Goal: Information Seeking & Learning: Learn about a topic

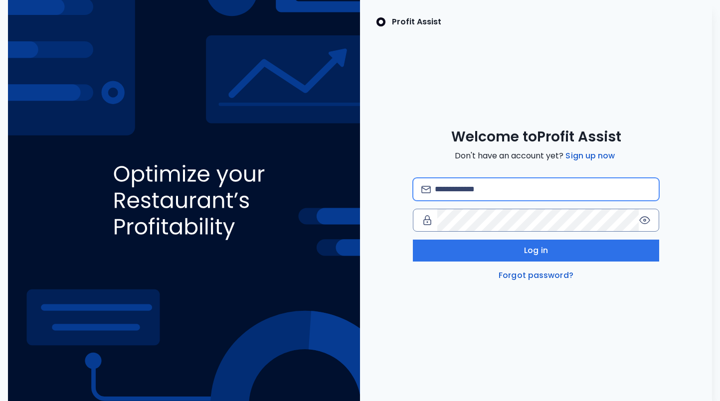
type input "**********"
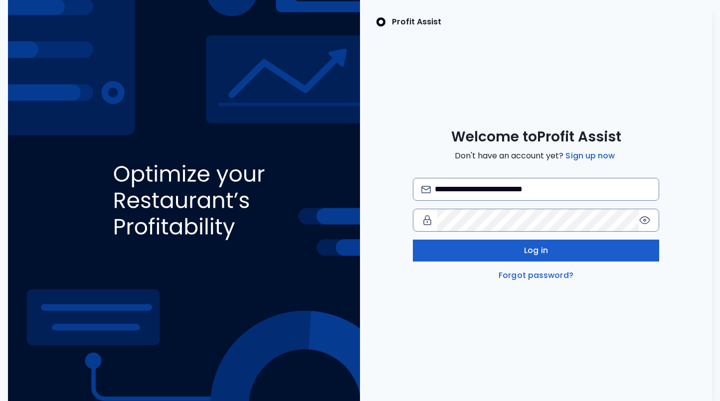
click at [508, 246] on button "Log in" at bounding box center [536, 251] width 246 height 22
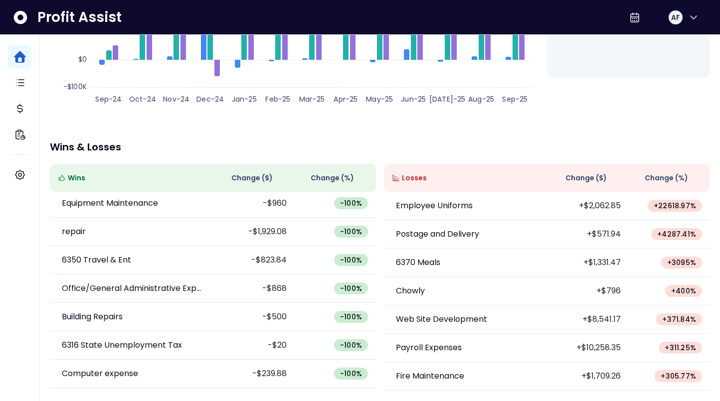
scroll to position [185, 0]
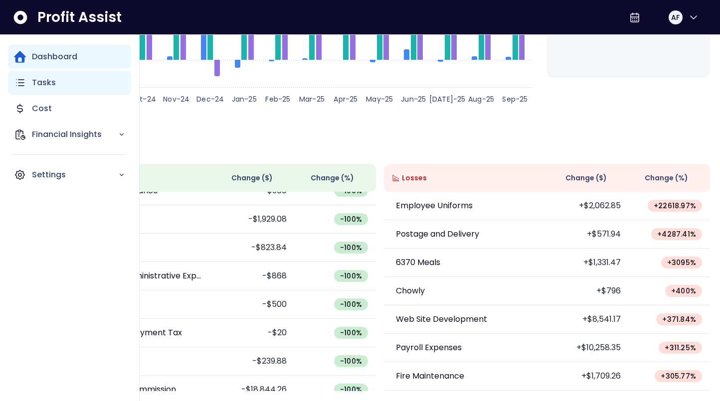
click at [23, 82] on icon "Main navigation" at bounding box center [20, 83] width 12 height 12
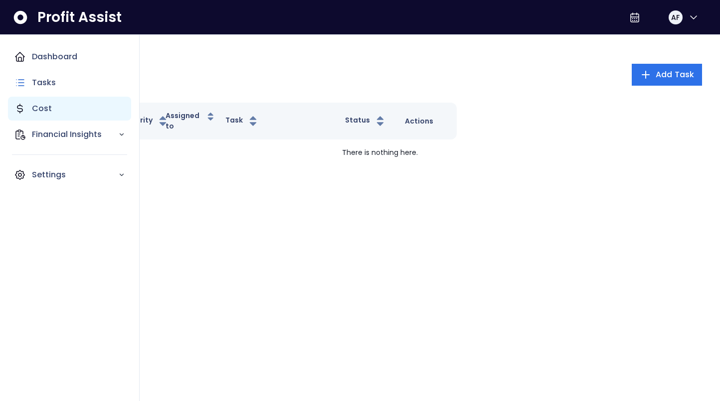
click at [44, 110] on p "Cost" at bounding box center [42, 109] width 20 height 12
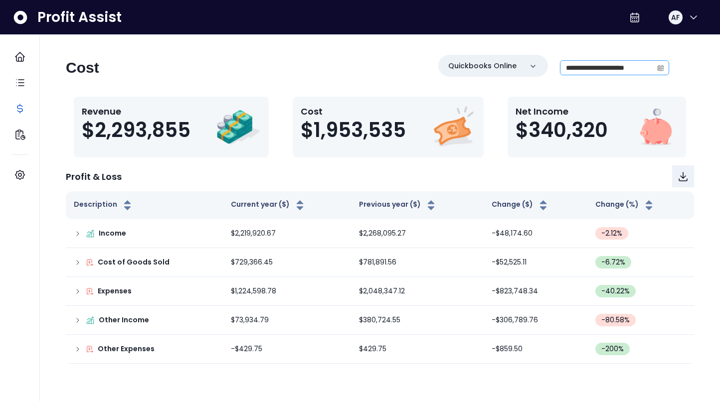
click at [654, 68] on span at bounding box center [661, 68] width 16 height 14
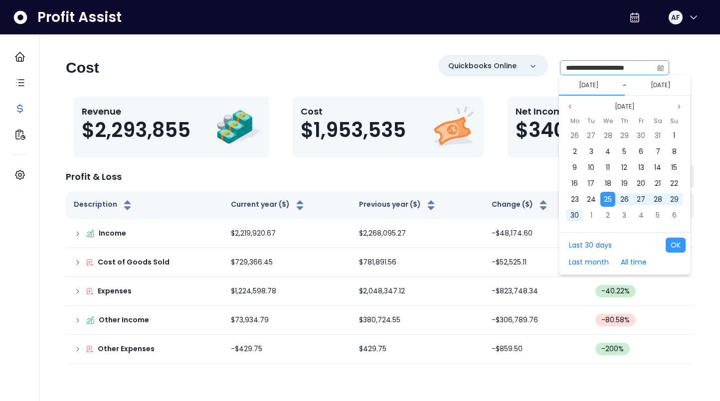
click at [657, 68] on icon "calendar" at bounding box center [660, 67] width 7 height 7
click at [661, 67] on icon "calendar" at bounding box center [660, 68] width 3 height 2
click at [629, 14] on icon at bounding box center [635, 17] width 12 height 12
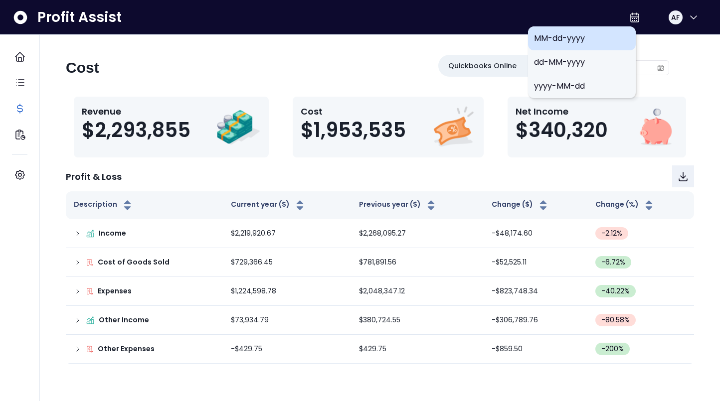
click at [571, 39] on span "MM-dd-yyyy" at bounding box center [582, 38] width 96 height 12
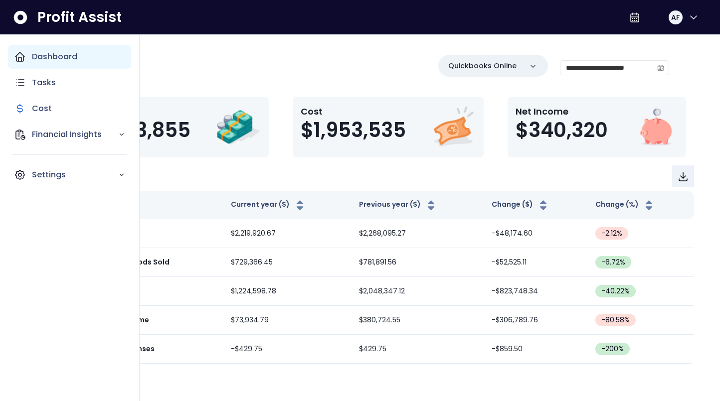
click at [23, 55] on icon "Main navigation" at bounding box center [19, 56] width 9 height 9
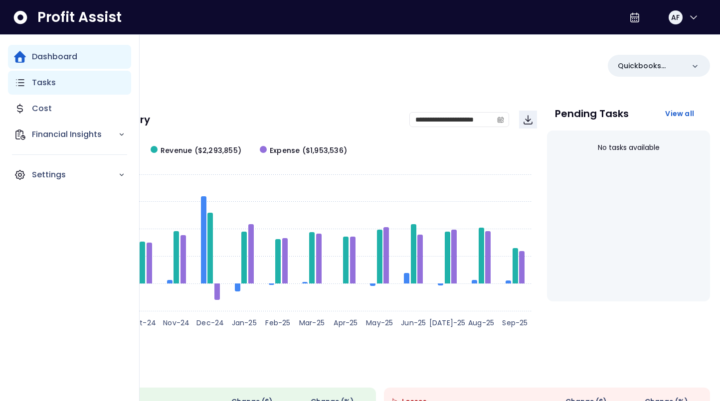
click at [40, 81] on p "Tasks" at bounding box center [44, 83] width 24 height 12
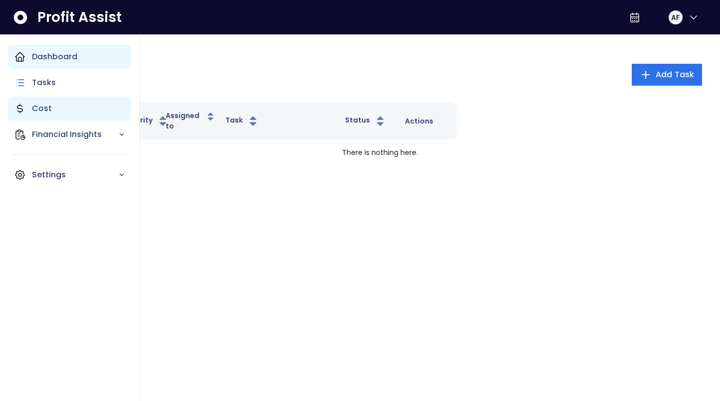
click at [46, 99] on div "Cost" at bounding box center [69, 109] width 123 height 24
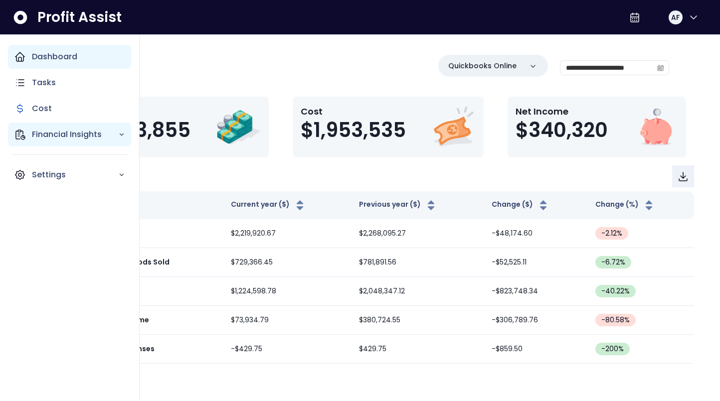
click at [57, 129] on p "Financial Insights" at bounding box center [75, 135] width 86 height 12
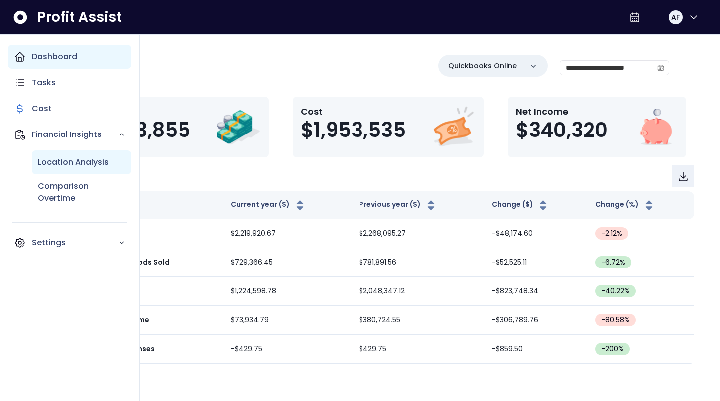
click at [62, 158] on p "Location Analysis" at bounding box center [73, 163] width 71 height 12
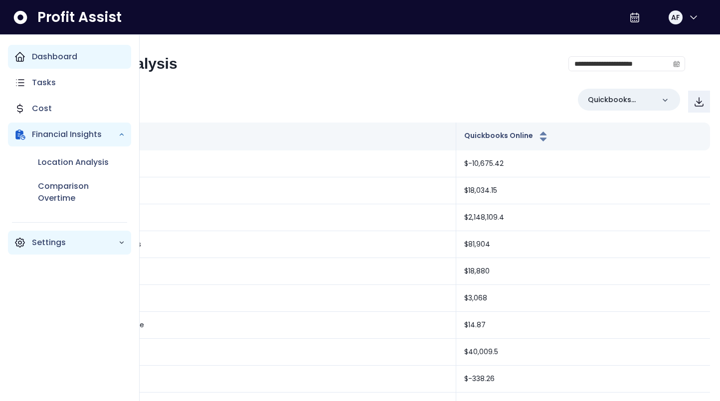
click at [57, 237] on p "Settings" at bounding box center [75, 243] width 86 height 12
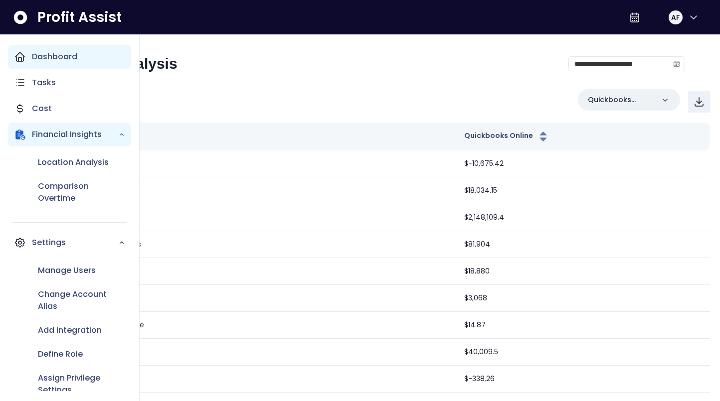
click at [19, 55] on icon "Main navigation" at bounding box center [20, 57] width 12 height 12
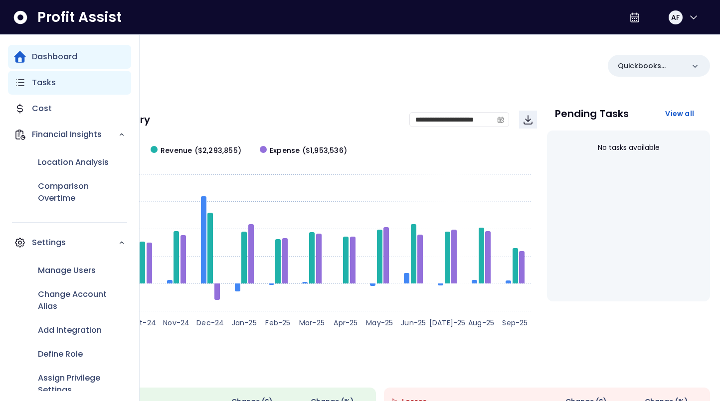
click at [24, 87] on icon "Main navigation" at bounding box center [20, 83] width 12 height 12
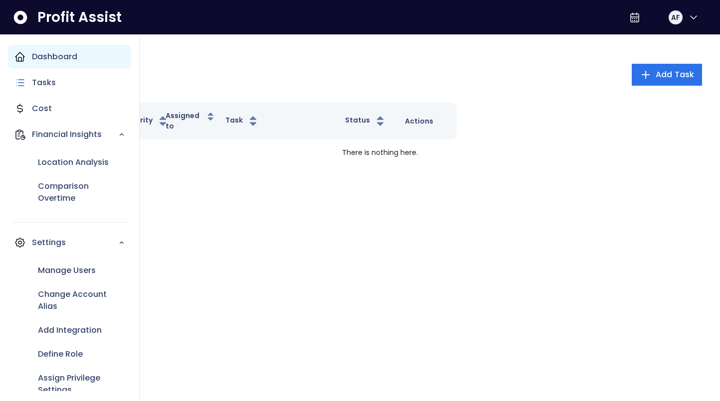
click at [53, 58] on p "Dashboard" at bounding box center [54, 57] width 45 height 12
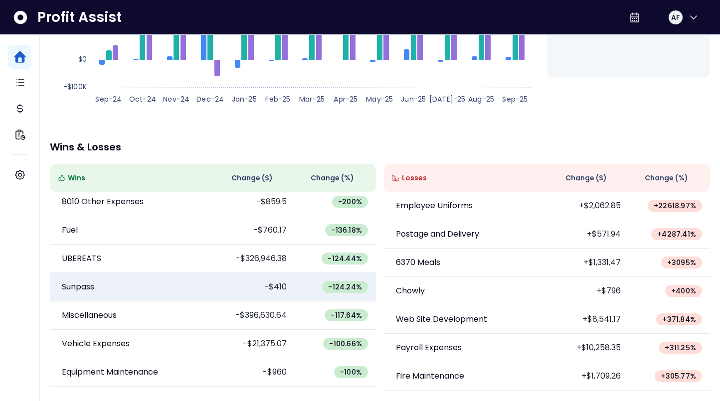
scroll to position [6, 0]
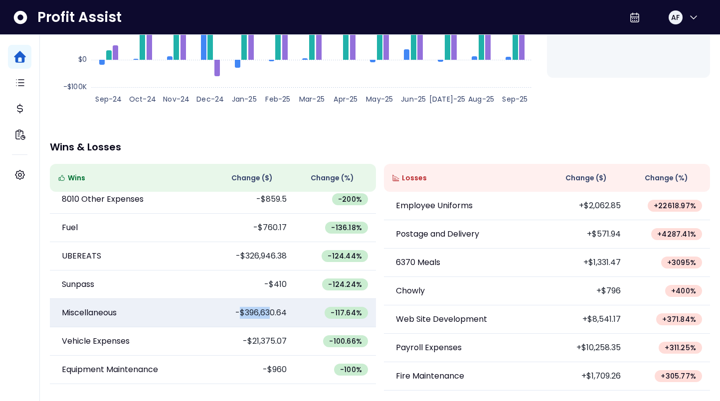
drag, startPoint x: 240, startPoint y: 313, endPoint x: 269, endPoint y: 312, distance: 29.4
click at [269, 312] on td "-$396,630.64" at bounding box center [254, 313] width 82 height 28
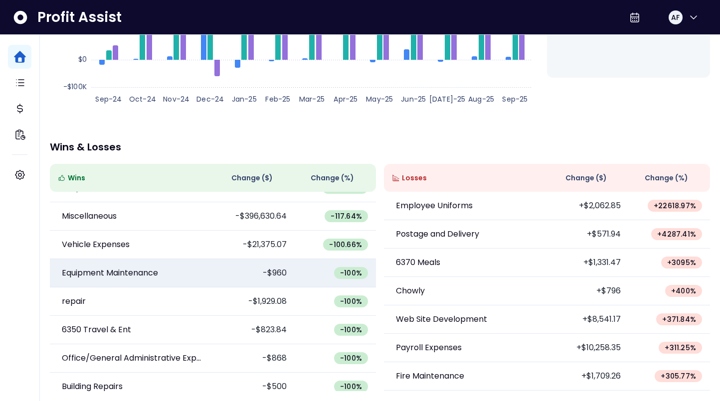
scroll to position [103, 0]
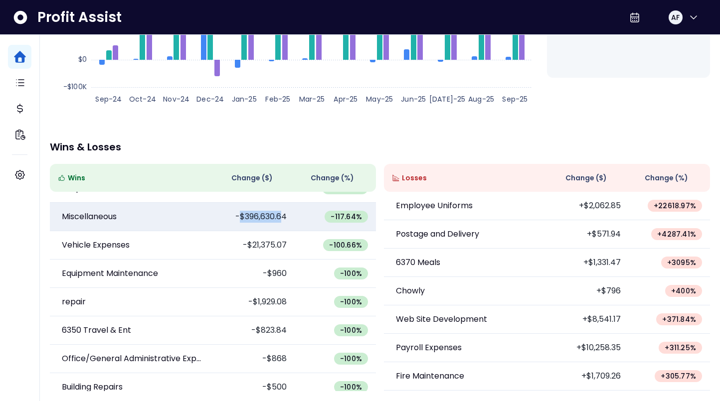
drag, startPoint x: 239, startPoint y: 219, endPoint x: 282, endPoint y: 221, distance: 42.4
click at [282, 221] on td "-$396,630.64" at bounding box center [254, 217] width 82 height 28
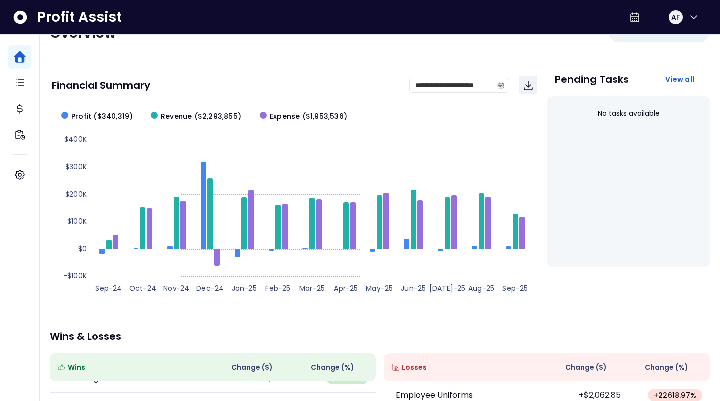
scroll to position [0, 0]
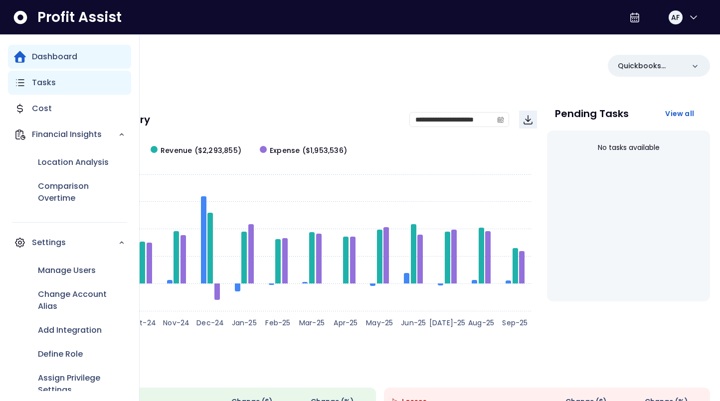
click at [24, 85] on icon "Main navigation" at bounding box center [20, 83] width 12 height 12
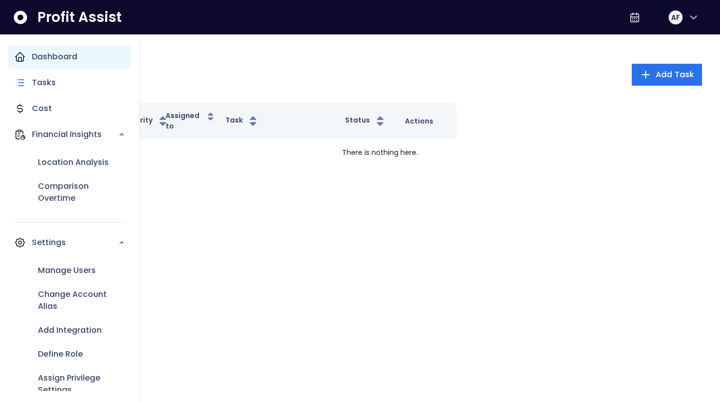
click at [57, 57] on p "Dashboard" at bounding box center [54, 57] width 45 height 12
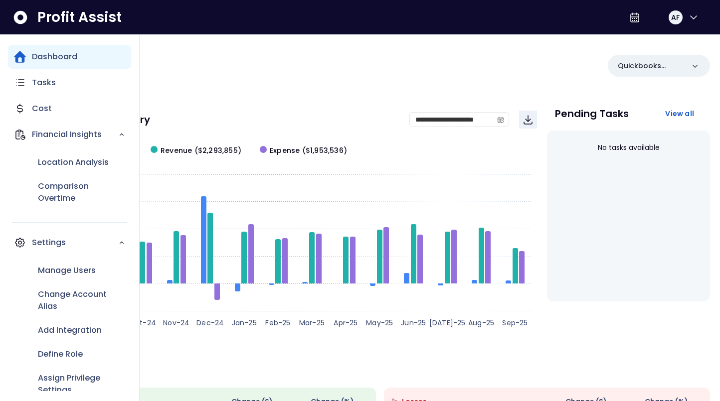
click at [32, 57] on p "Dashboard" at bounding box center [54, 57] width 45 height 12
click at [58, 132] on p "Financial Insights" at bounding box center [75, 135] width 86 height 12
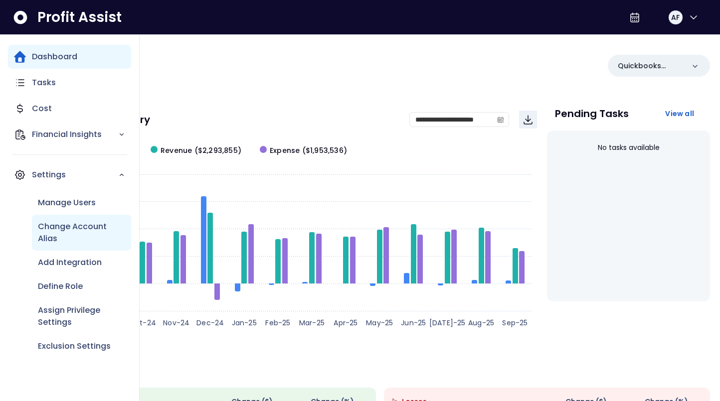
click at [79, 219] on div "Change Account Alias" at bounding box center [81, 233] width 99 height 36
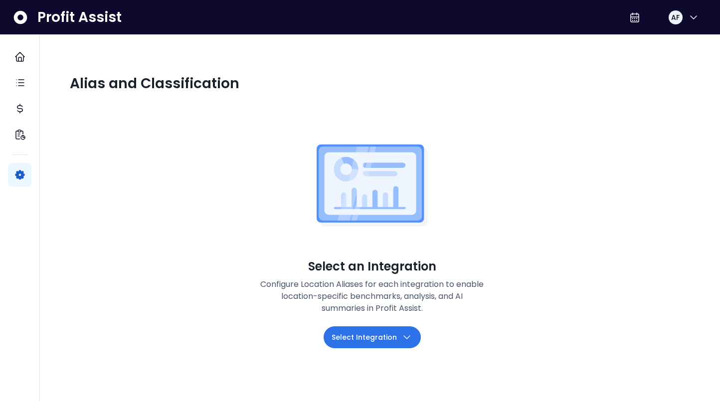
click at [375, 336] on span "Select Integration" at bounding box center [364, 338] width 65 height 12
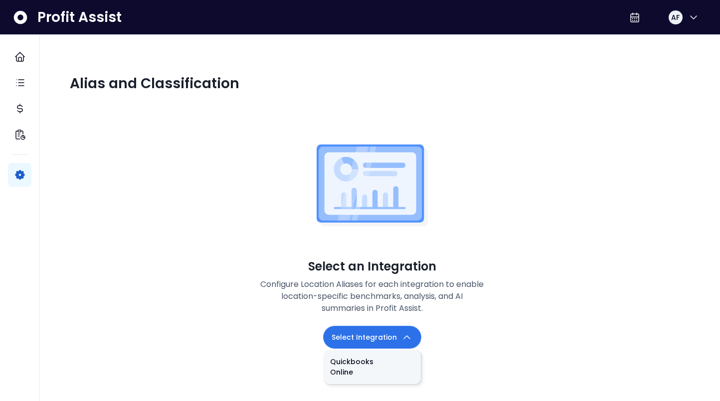
click at [402, 338] on icon "button" at bounding box center [407, 338] width 12 height 12
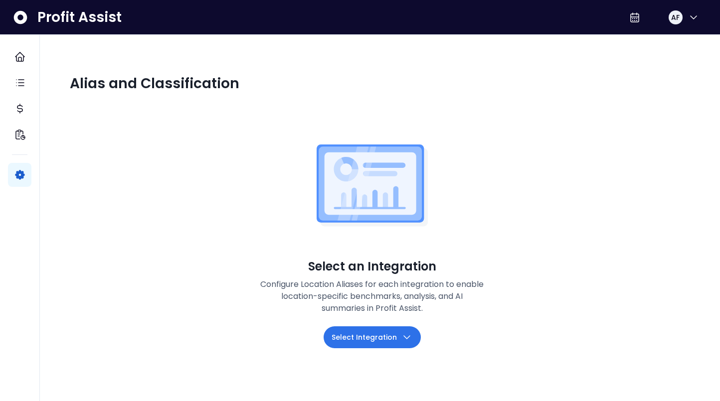
click at [402, 338] on icon "button" at bounding box center [407, 338] width 12 height 12
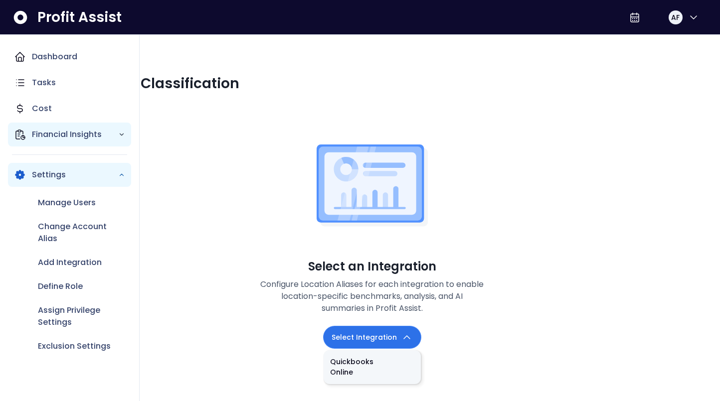
click at [14, 134] on icon "Main navigation" at bounding box center [20, 135] width 12 height 12
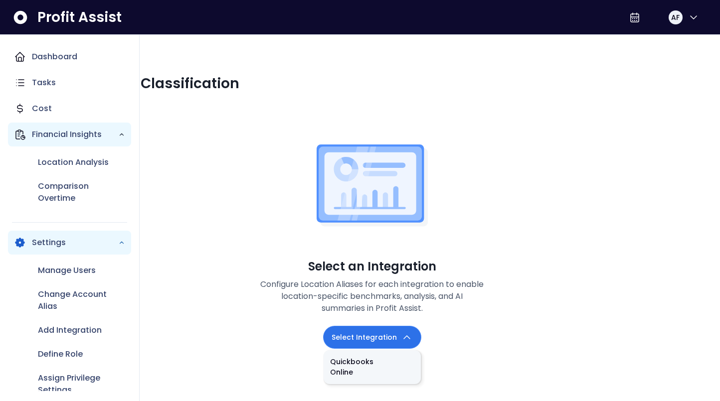
click at [34, 138] on p "Financial Insights" at bounding box center [75, 135] width 86 height 12
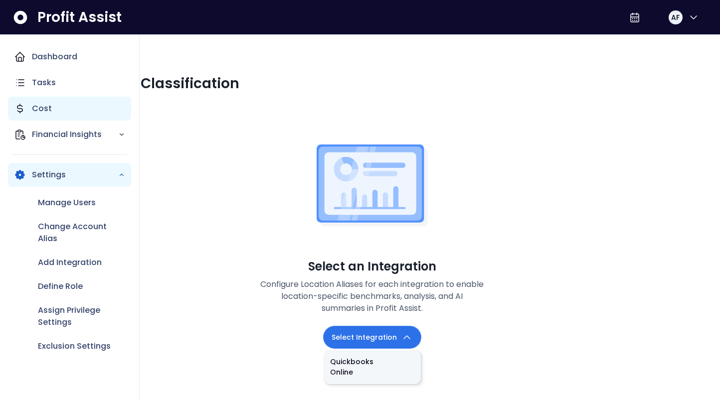
click at [35, 118] on div "Cost" at bounding box center [69, 109] width 123 height 24
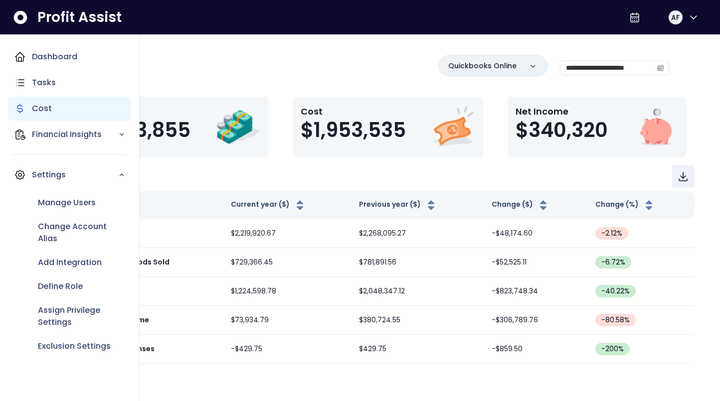
click at [37, 113] on p "Cost" at bounding box center [42, 109] width 20 height 12
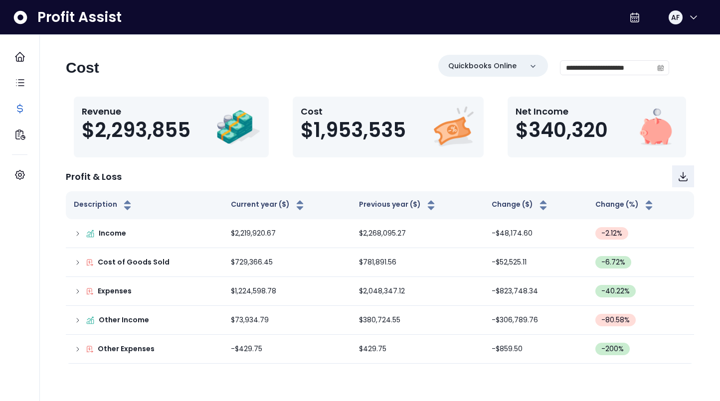
click at [183, 87] on div "**********" at bounding box center [367, 72] width 603 height 34
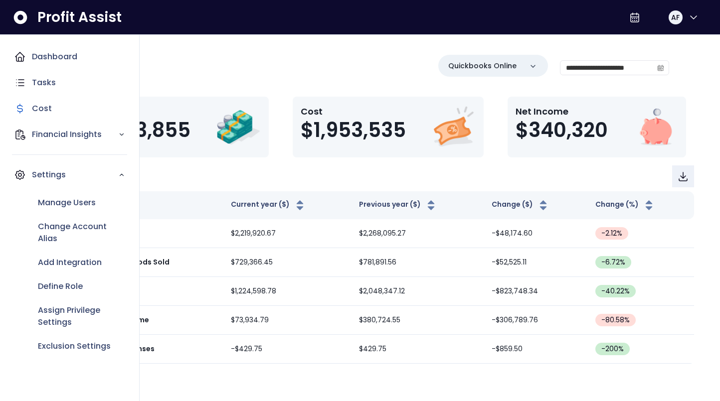
click at [23, 56] on icon "Main navigation" at bounding box center [19, 56] width 9 height 9
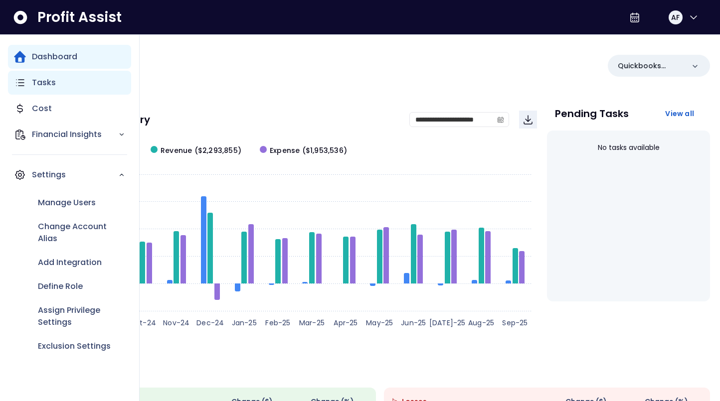
click at [36, 86] on p "Tasks" at bounding box center [44, 83] width 24 height 12
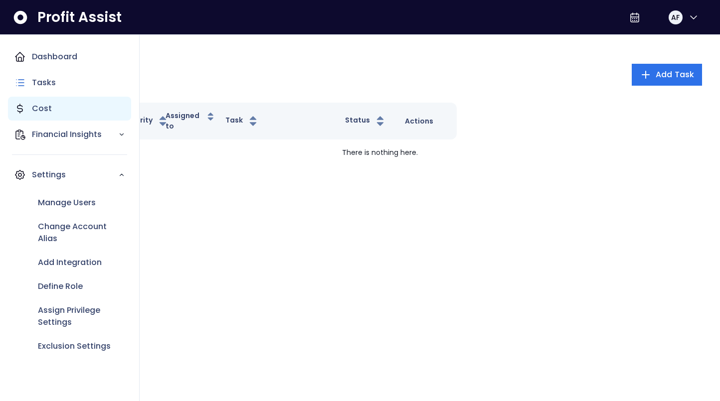
click at [39, 108] on p "Cost" at bounding box center [42, 109] width 20 height 12
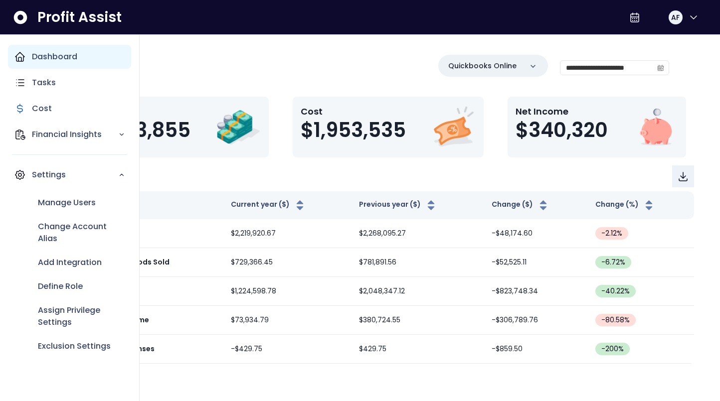
click at [60, 62] on p "Dashboard" at bounding box center [54, 57] width 45 height 12
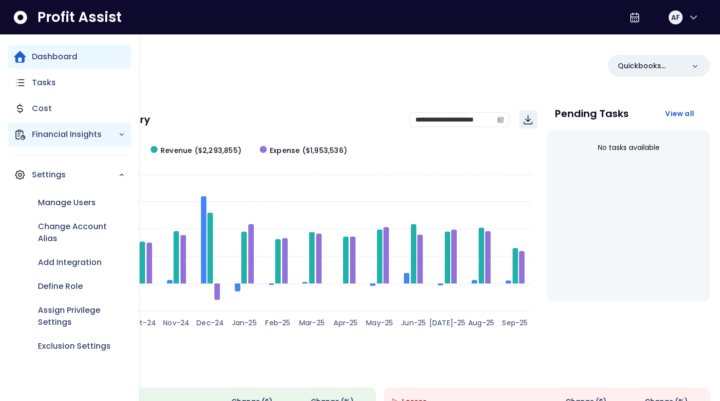
click at [109, 137] on p "Financial Insights" at bounding box center [75, 135] width 86 height 12
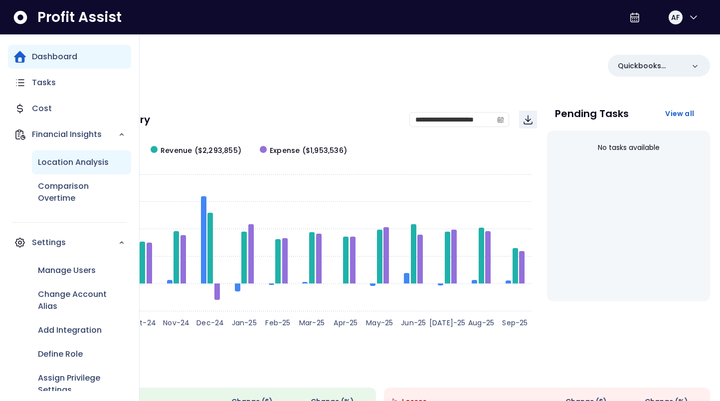
click at [77, 162] on p "Location Analysis" at bounding box center [73, 163] width 71 height 12
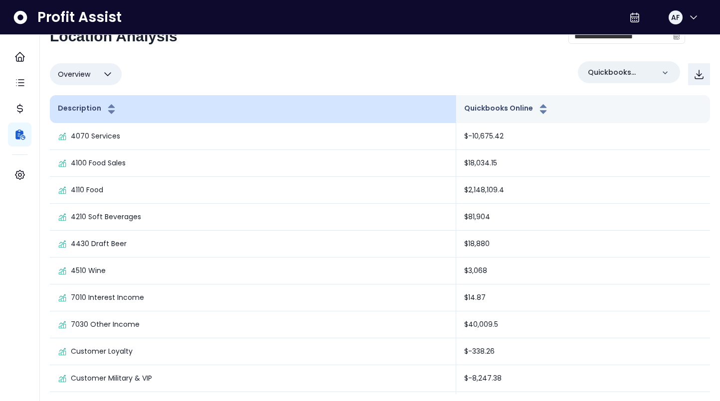
scroll to position [30, 0]
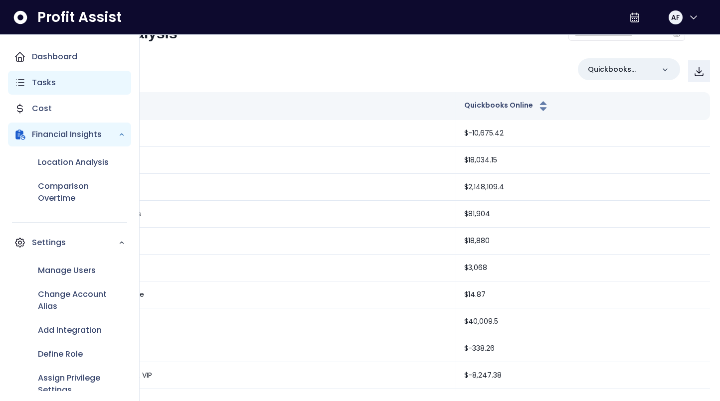
click at [23, 80] on icon "Main navigation" at bounding box center [20, 83] width 12 height 12
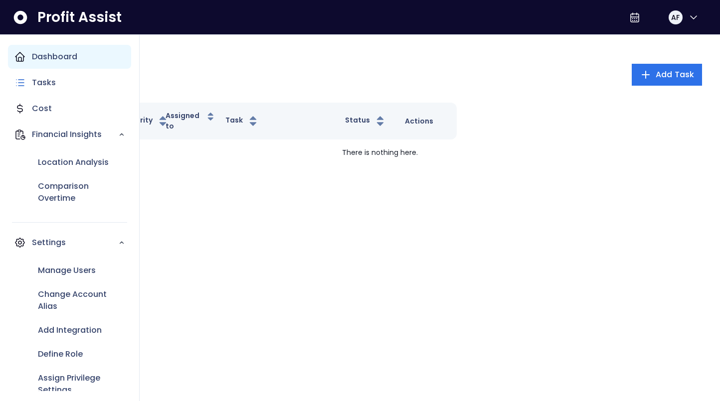
click at [40, 53] on p "Dashboard" at bounding box center [54, 57] width 45 height 12
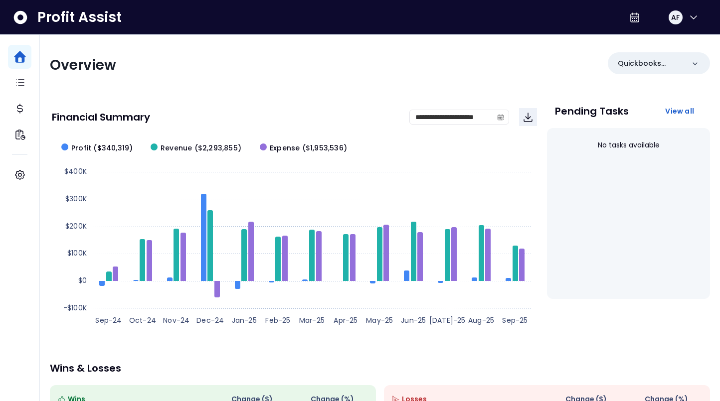
scroll to position [8, 0]
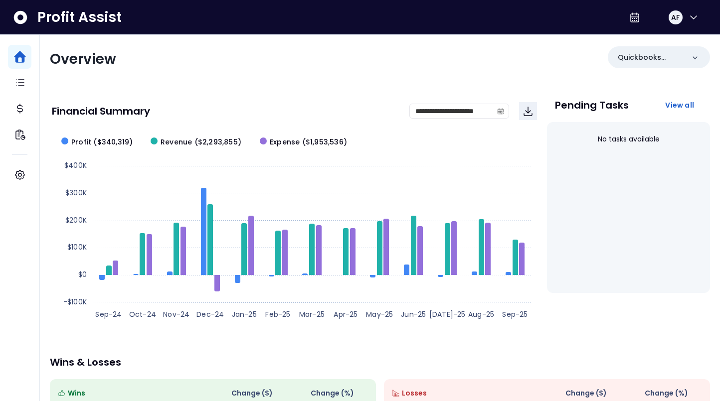
drag, startPoint x: 27, startPoint y: 18, endPoint x: 36, endPoint y: 19, distance: 9.5
click at [26, 18] on icon at bounding box center [20, 16] width 13 height 13
click at [56, 18] on span "Profit Assist" at bounding box center [79, 17] width 84 height 18
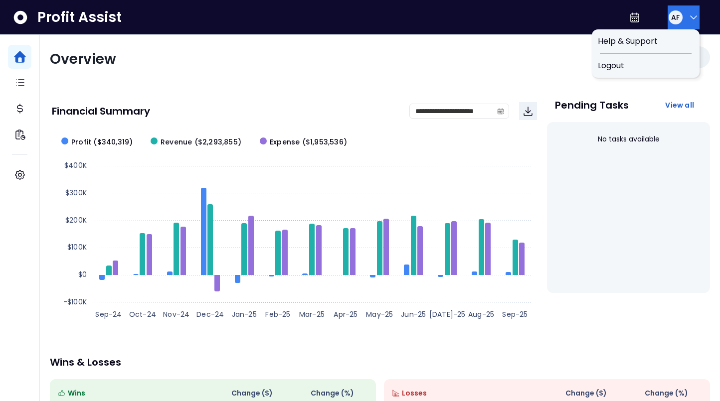
click at [690, 17] on icon "button" at bounding box center [693, 17] width 6 height 3
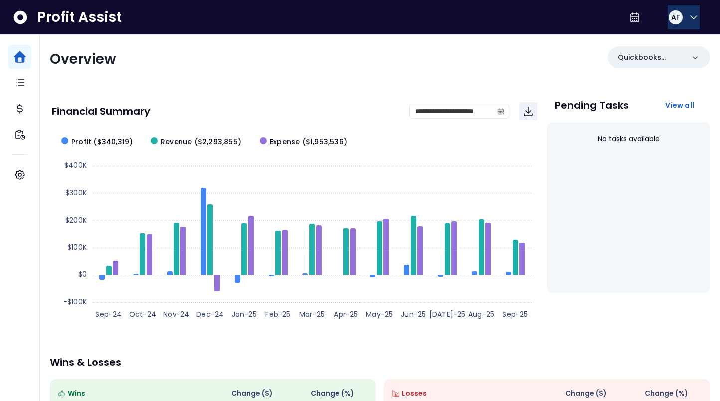
click at [691, 17] on icon "button" at bounding box center [693, 17] width 6 height 3
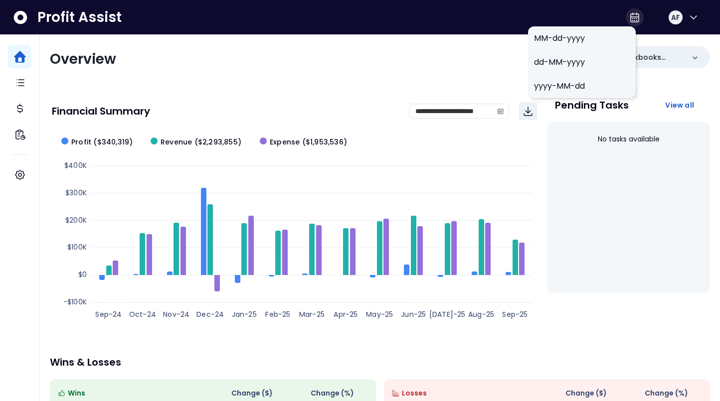
click at [629, 19] on icon at bounding box center [635, 17] width 12 height 12
click at [567, 38] on span "MM-dd-yyyy" at bounding box center [582, 38] width 96 height 12
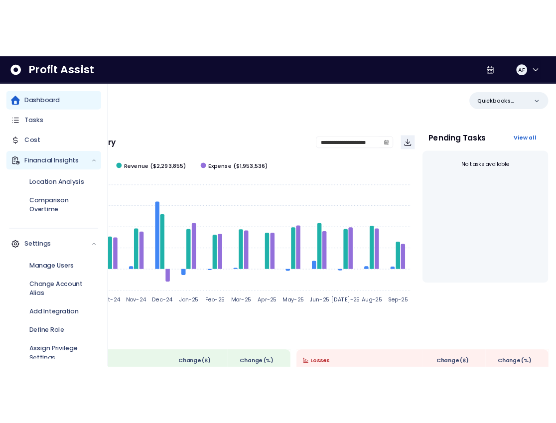
scroll to position [6, 0]
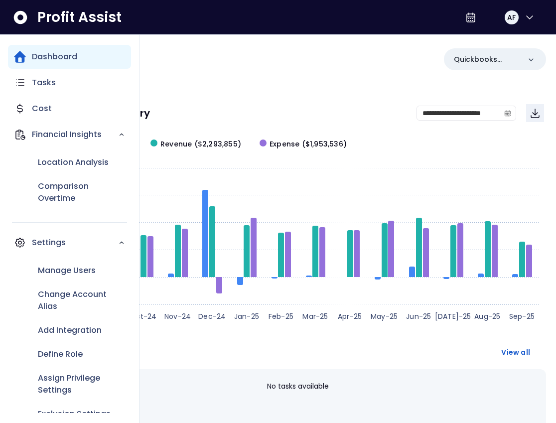
click at [62, 58] on p "Dashboard" at bounding box center [54, 57] width 45 height 12
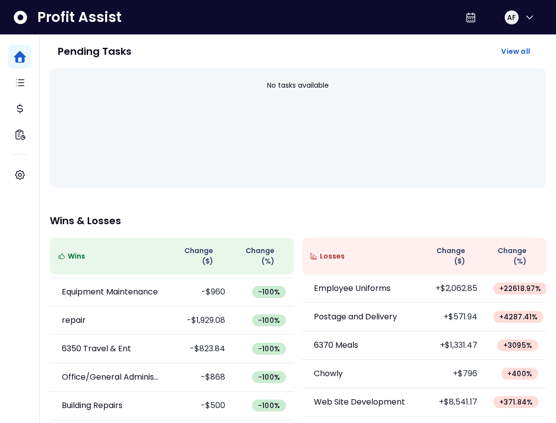
scroll to position [0, 0]
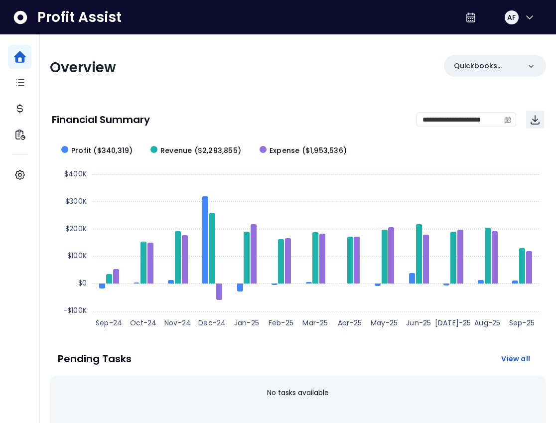
click at [188, 65] on div "Overview" at bounding box center [171, 68] width 242 height 18
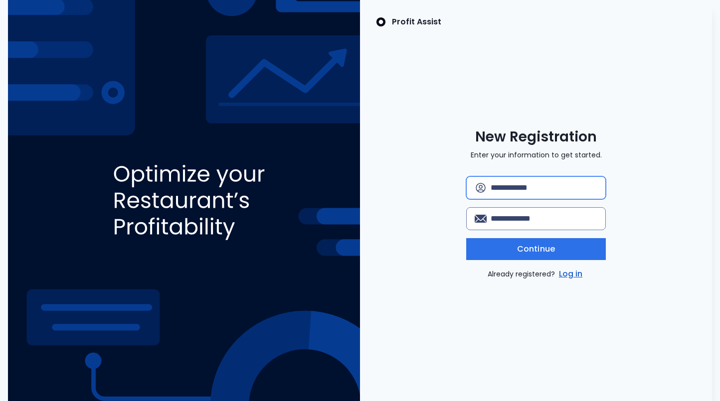
click at [517, 193] on input "text" at bounding box center [544, 188] width 107 height 22
